Goal: Task Accomplishment & Management: Use online tool/utility

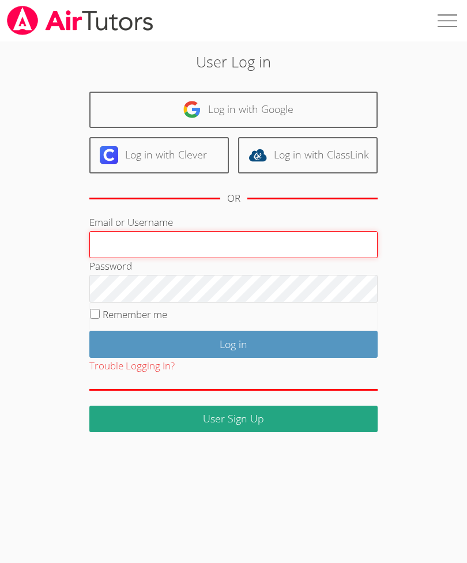
type input "[EMAIL_ADDRESS][DOMAIN_NAME]"
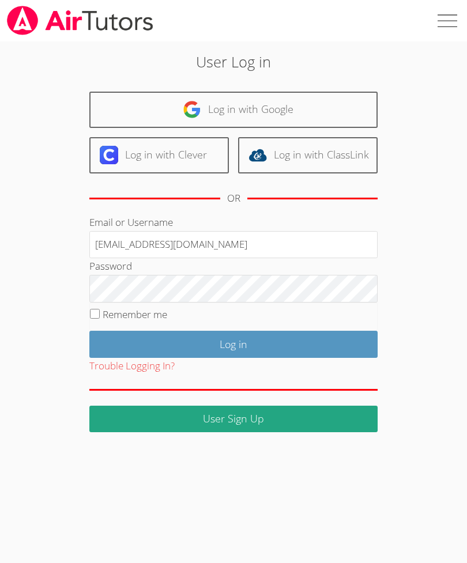
click at [234, 343] on input "Log in" at bounding box center [233, 344] width 288 height 27
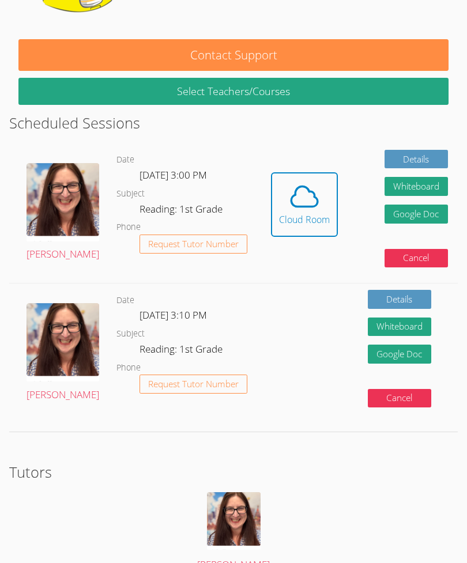
scroll to position [186, 0]
click at [291, 198] on icon at bounding box center [304, 197] width 32 height 32
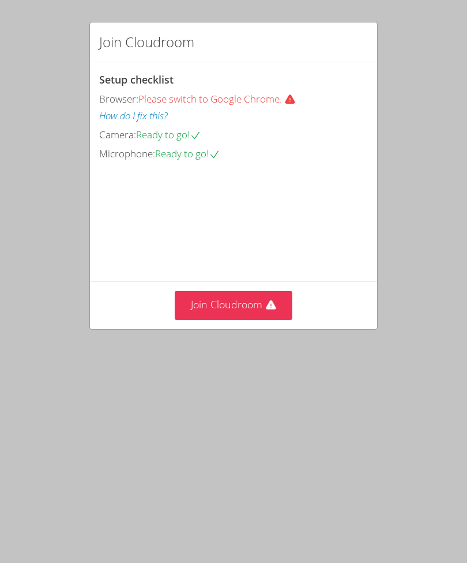
click at [204, 258] on video at bounding box center [185, 214] width 173 height 87
click at [206, 320] on button "Join Cloudroom" at bounding box center [234, 305] width 118 height 28
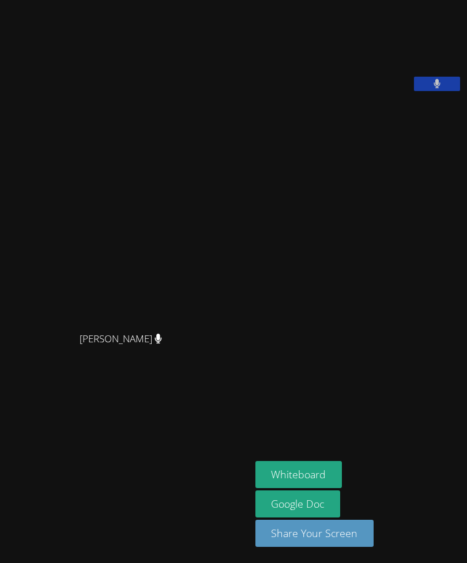
click at [256, 489] on button "Whiteboard" at bounding box center [299, 474] width 87 height 27
